Goal: Task Accomplishment & Management: Manage account settings

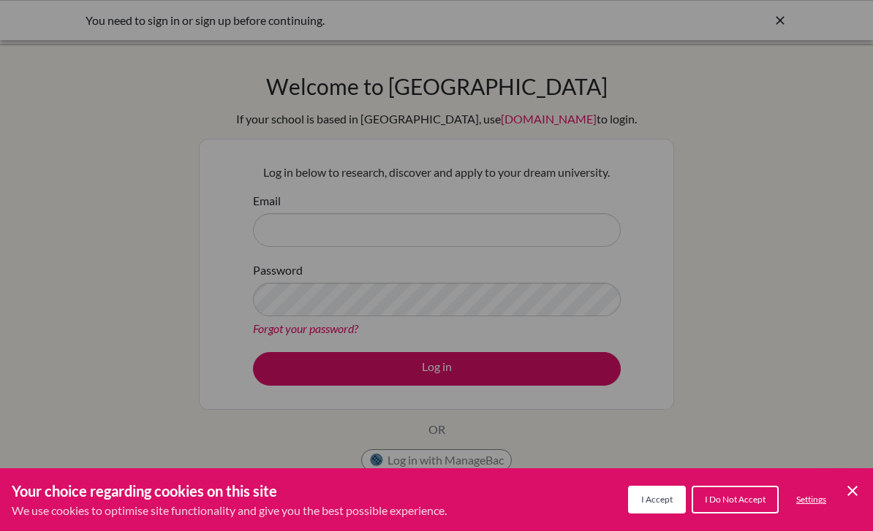
click at [658, 505] on button "I Accept" at bounding box center [657, 500] width 58 height 28
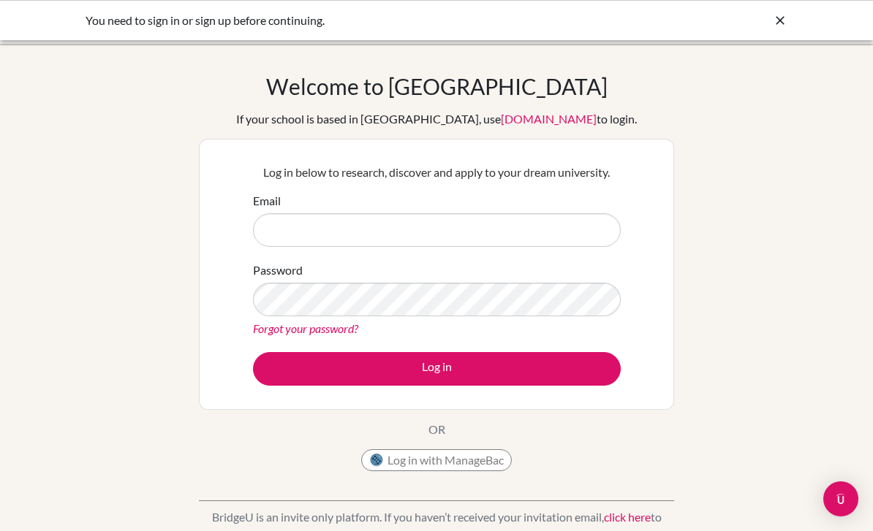
click at [463, 465] on button "Log in with ManageBac" at bounding box center [436, 461] width 151 height 22
click at [455, 455] on button "Log in with ManageBac" at bounding box center [436, 461] width 151 height 22
click at [439, 226] on input "Email" at bounding box center [437, 230] width 368 height 34
type input "[EMAIL_ADDRESS][DOMAIN_NAME]"
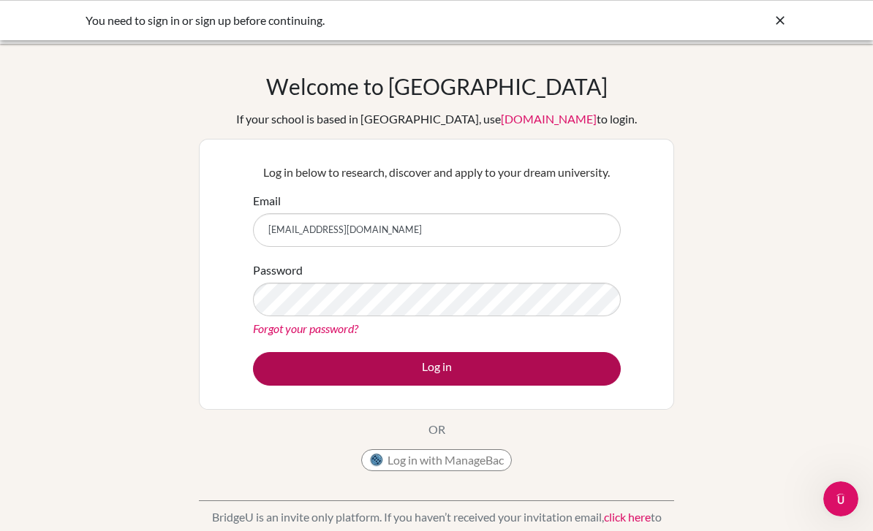
click at [554, 374] on button "Log in" at bounding box center [437, 369] width 368 height 34
click at [512, 374] on button "Log in" at bounding box center [437, 369] width 368 height 34
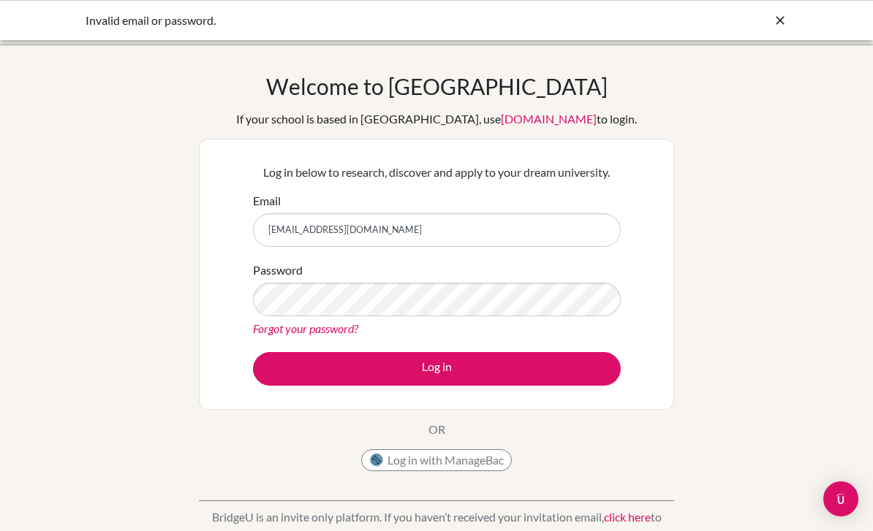
click at [819, 236] on div "Welcome to BridgeU If your school is based in China, use app.bridge-u.com.cn to…" at bounding box center [436, 312] width 873 height 478
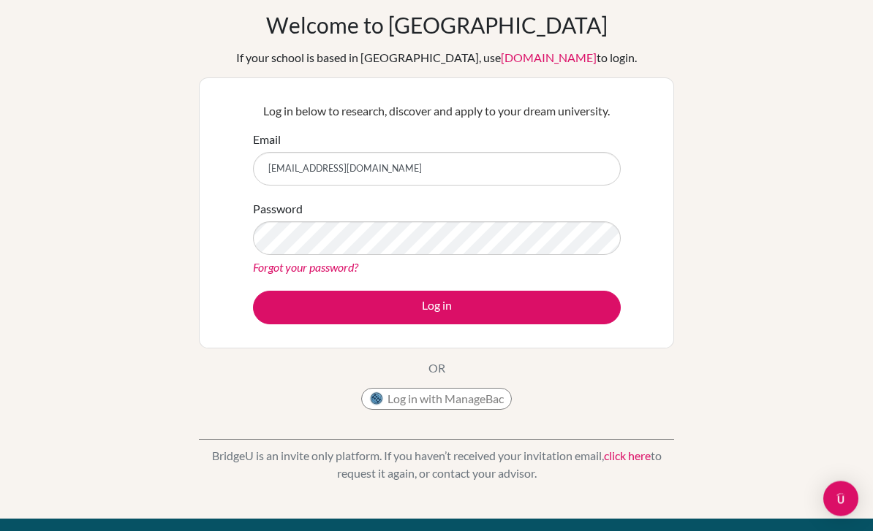
scroll to position [61, 0]
click at [641, 456] on link "click here" at bounding box center [627, 456] width 47 height 14
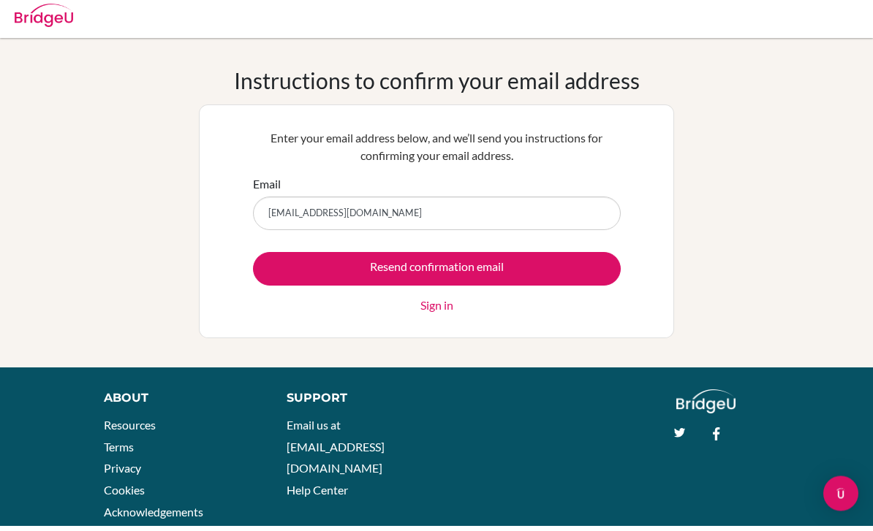
type input "[EMAIL_ADDRESS][DOMAIN_NAME]"
click at [828, 185] on div "Instructions to confirm your email address Enter your email address below, and …" at bounding box center [436, 208] width 873 height 271
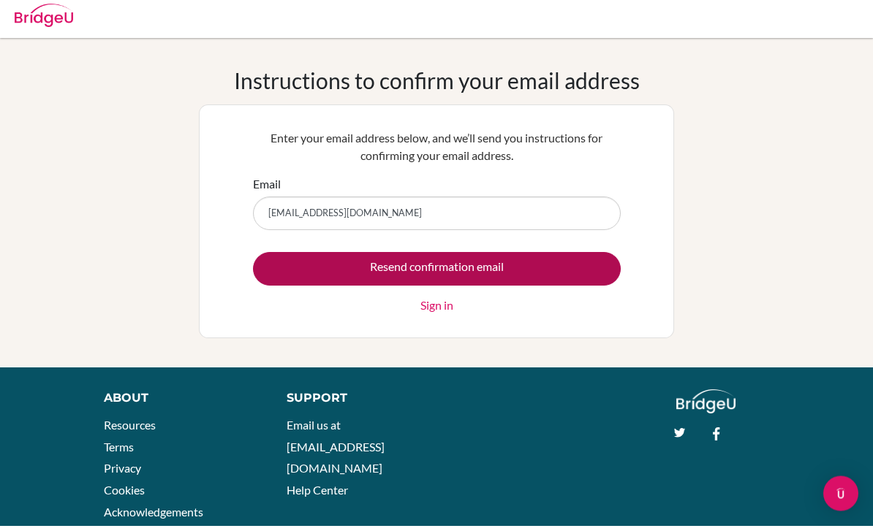
click at [553, 278] on input "Resend confirmation email" at bounding box center [437, 275] width 368 height 34
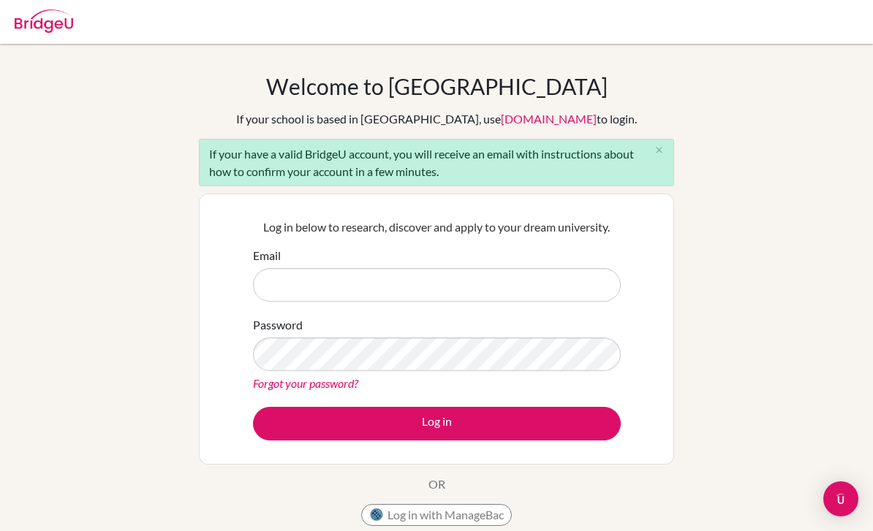
scroll to position [151, 0]
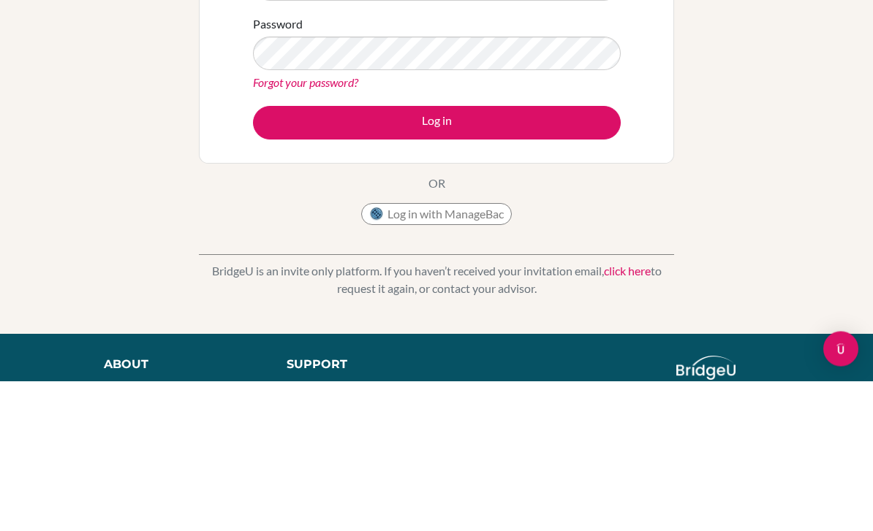
type input "[EMAIL_ADDRESS][DOMAIN_NAME]"
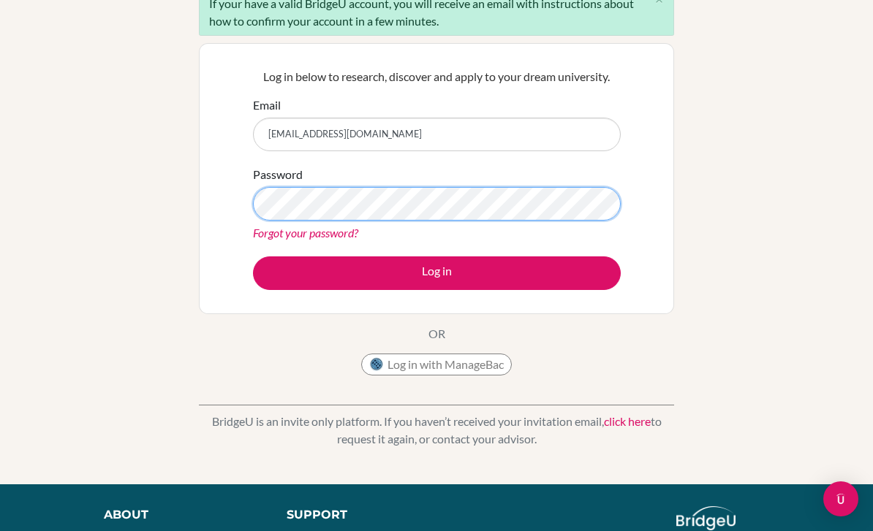
scroll to position [150, 0]
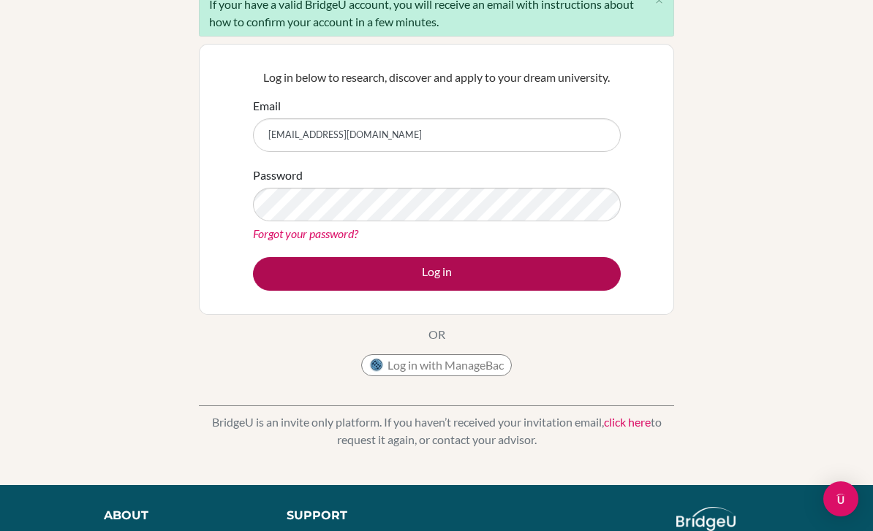
click at [547, 289] on button "Log in" at bounding box center [437, 274] width 368 height 34
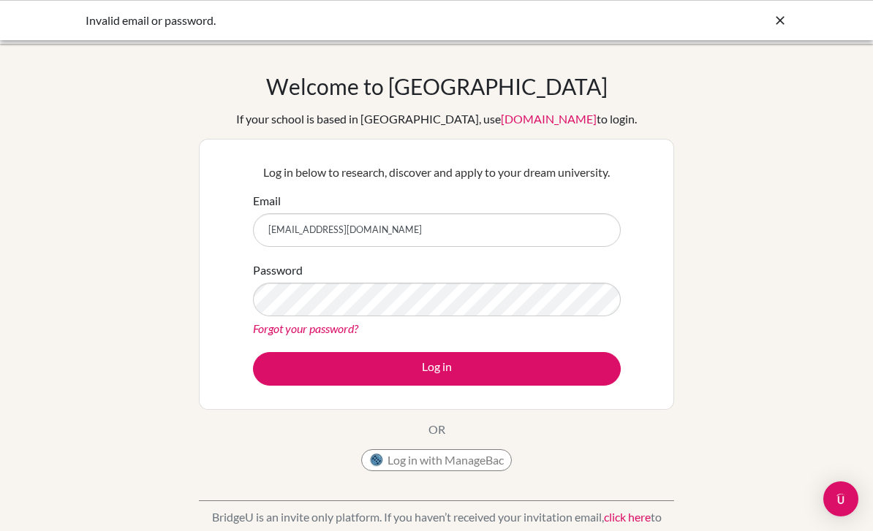
click at [827, 217] on div "Welcome to [GEOGRAPHIC_DATA] If your school is based in [GEOGRAPHIC_DATA], use …" at bounding box center [436, 312] width 873 height 478
click at [783, 19] on icon at bounding box center [780, 20] width 15 height 15
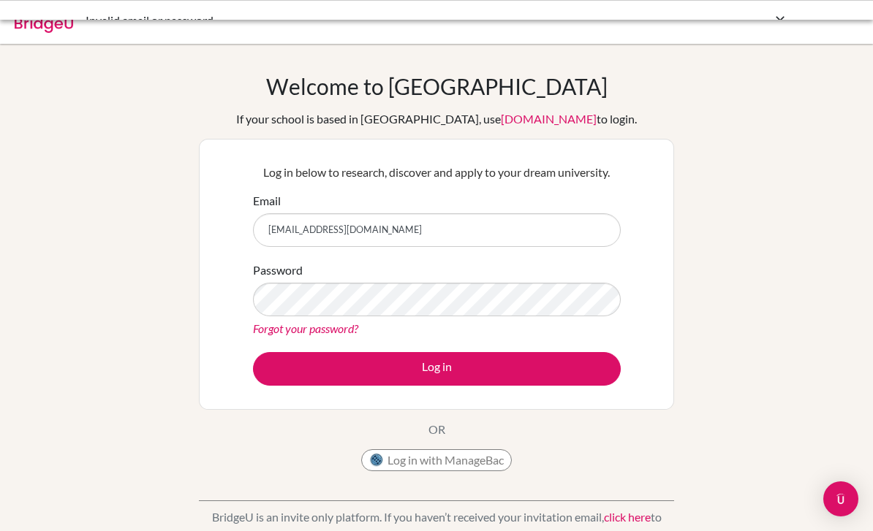
click at [780, 23] on div at bounding box center [436, 22] width 858 height 44
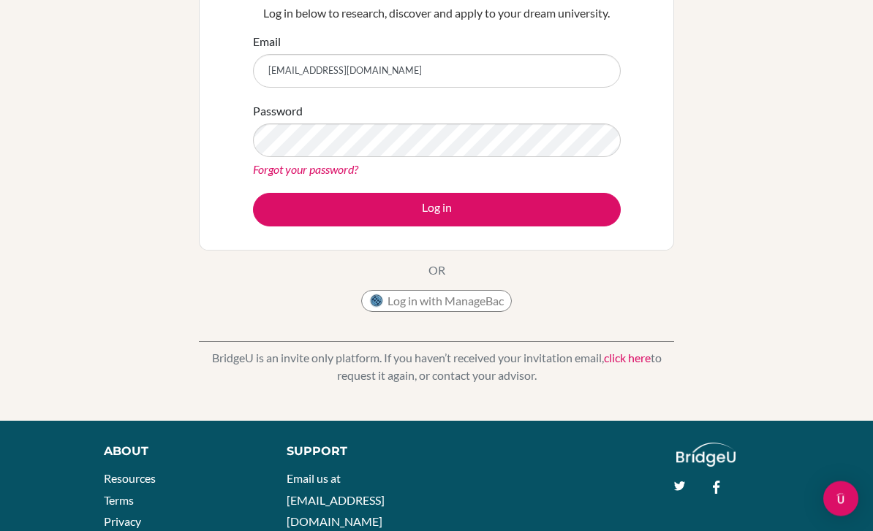
scroll to position [199, 0]
